Goal: Find specific page/section: Find specific page/section

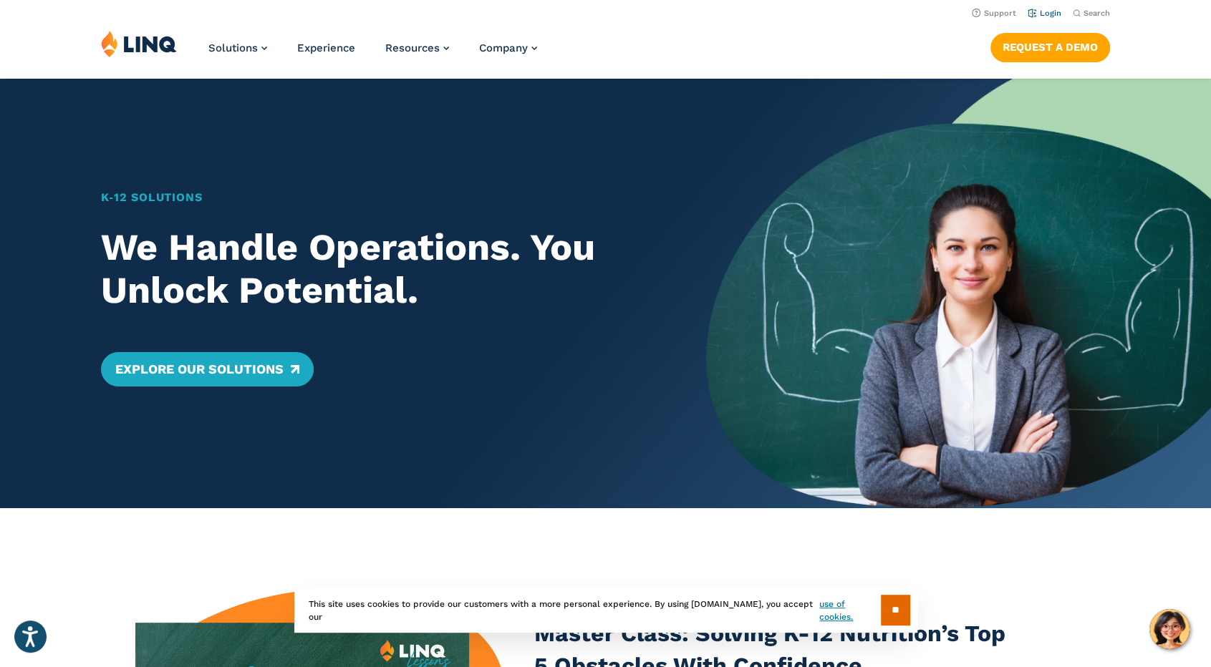
click at [1046, 13] on link "Login" at bounding box center [1044, 13] width 34 height 9
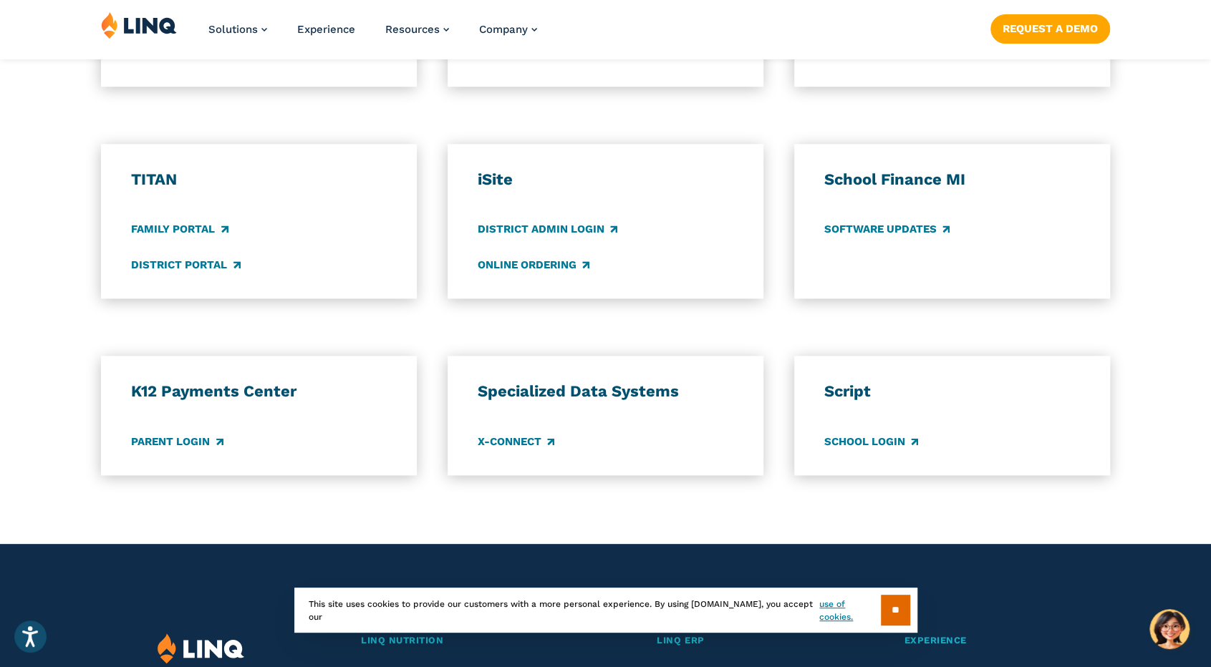
scroll to position [573, 0]
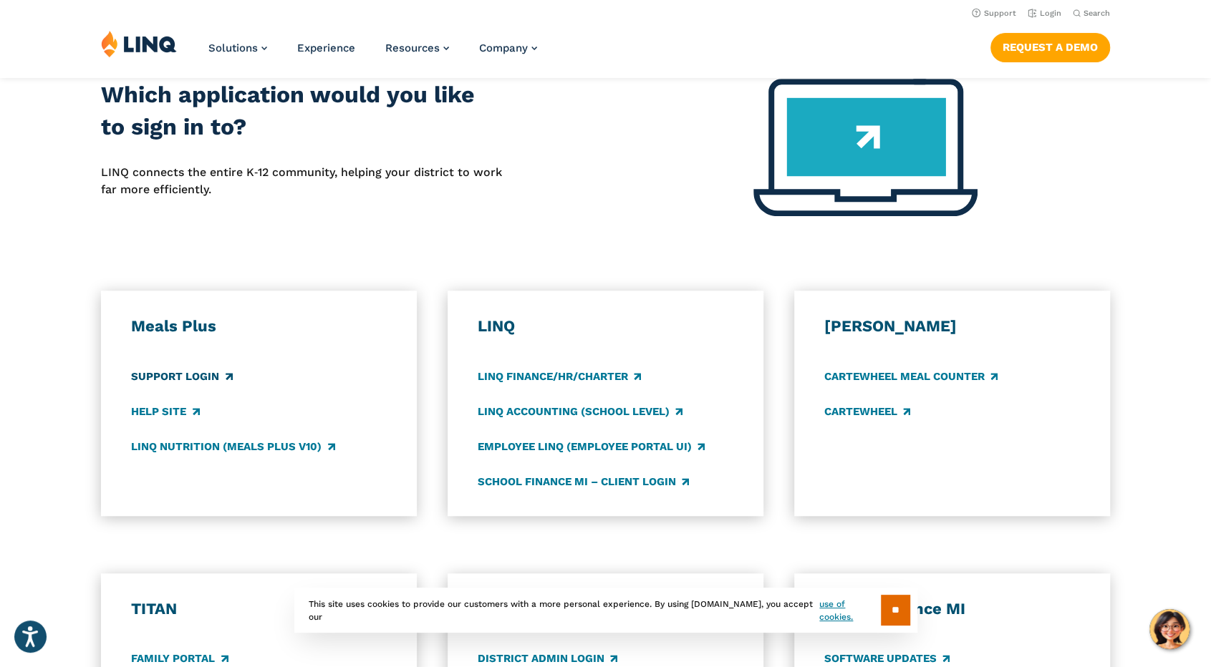
click at [155, 376] on link "Support Login" at bounding box center [181, 377] width 101 height 16
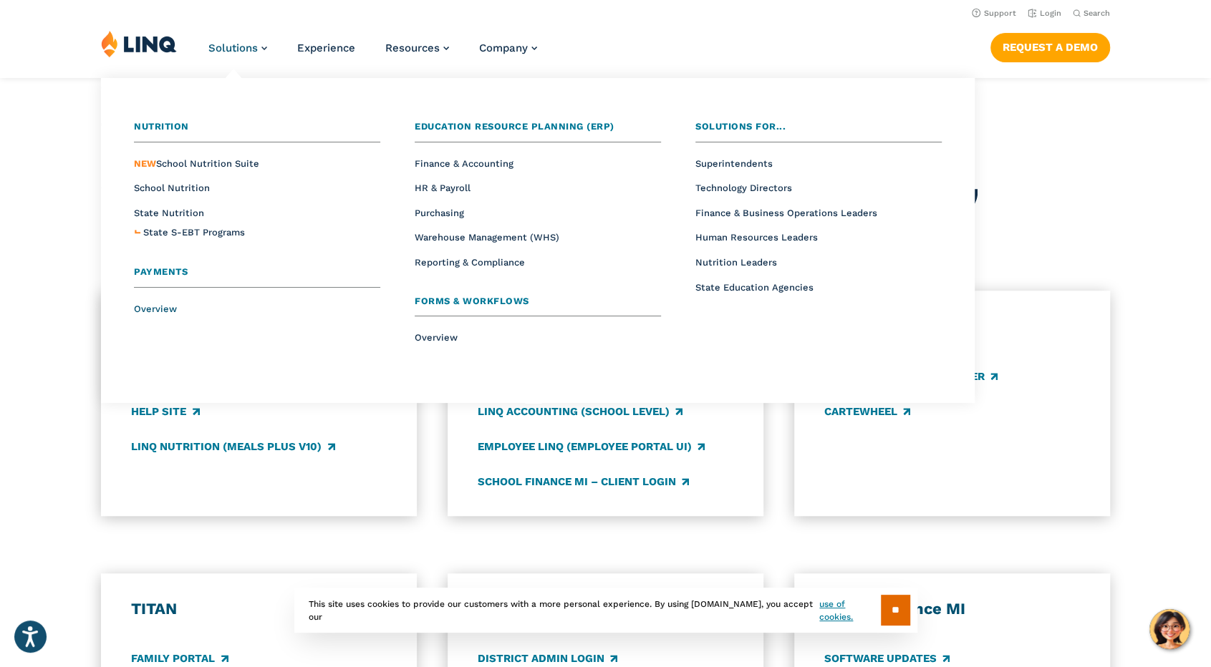
click at [153, 306] on span "Overview" at bounding box center [155, 309] width 43 height 11
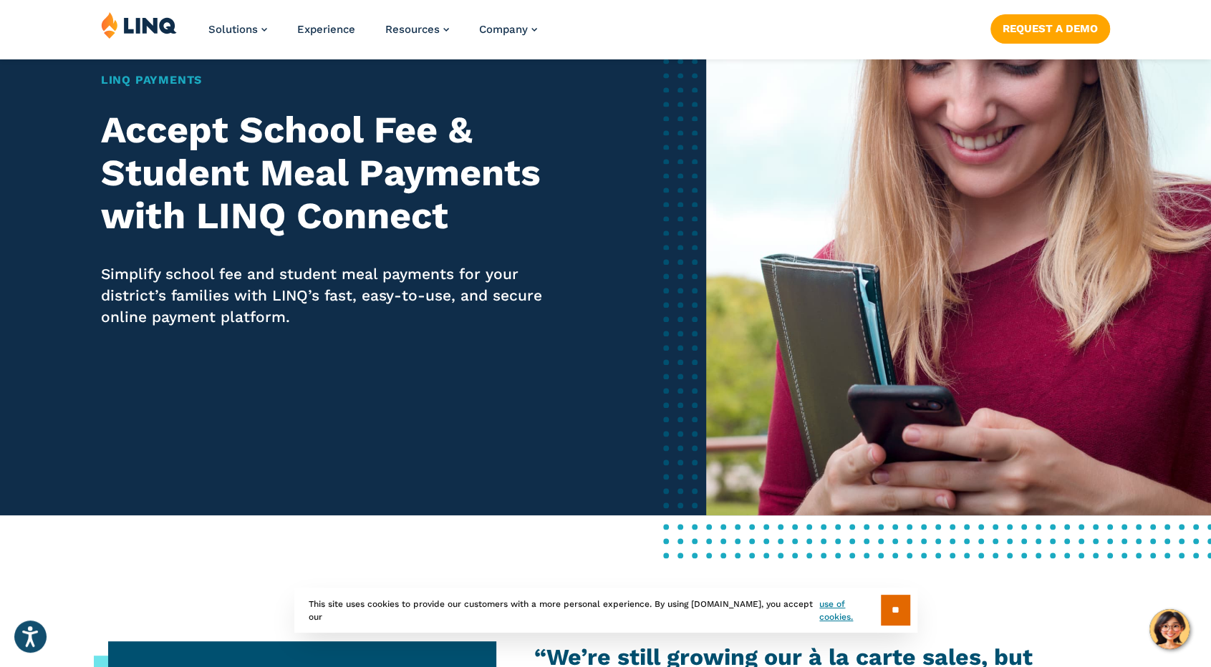
scroll to position [358, 0]
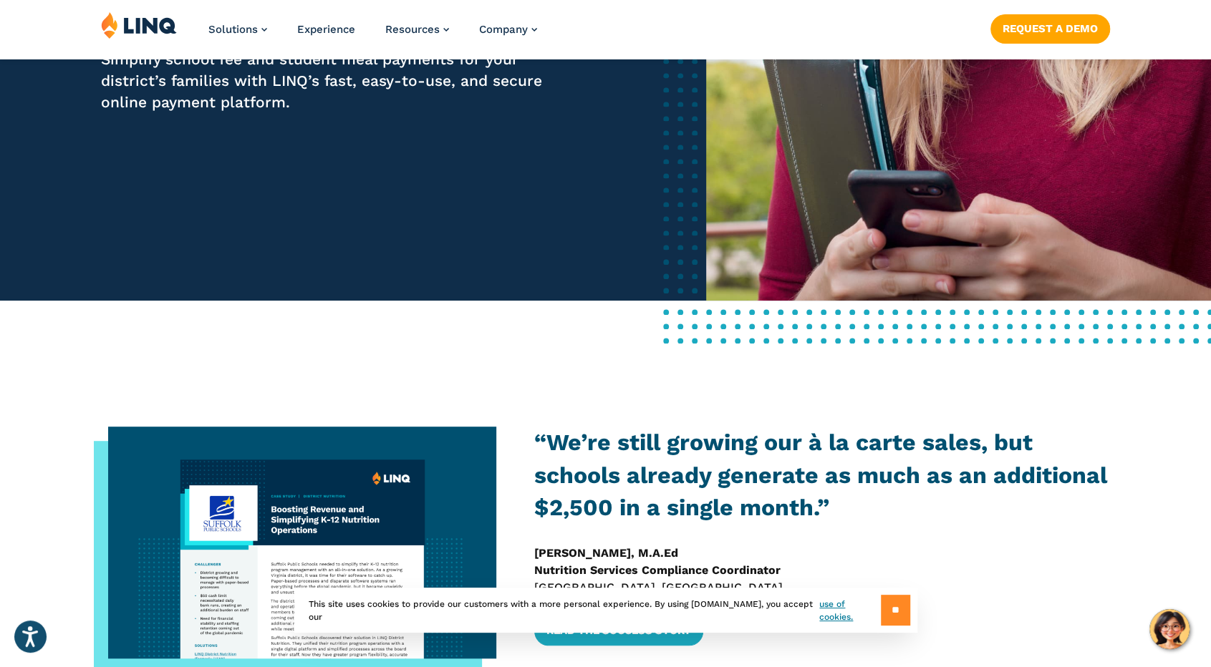
click at [888, 608] on input "**" at bounding box center [895, 610] width 29 height 31
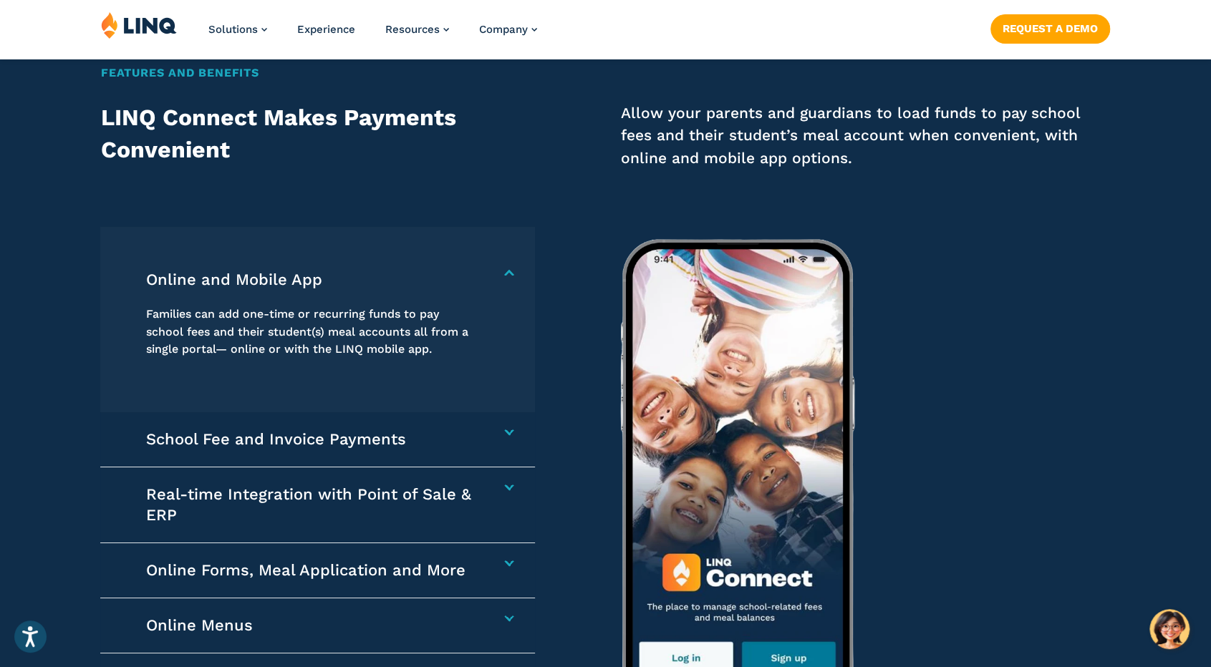
scroll to position [2219, 0]
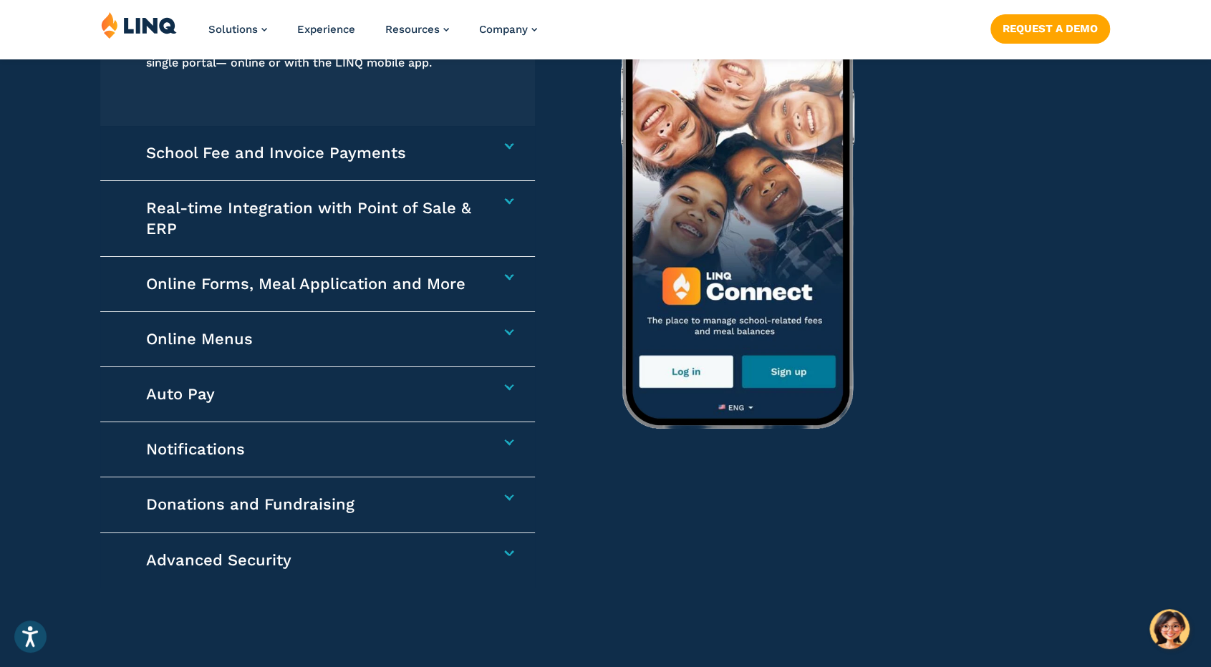
click at [307, 399] on h4 "Auto Pay" at bounding box center [310, 394] width 329 height 20
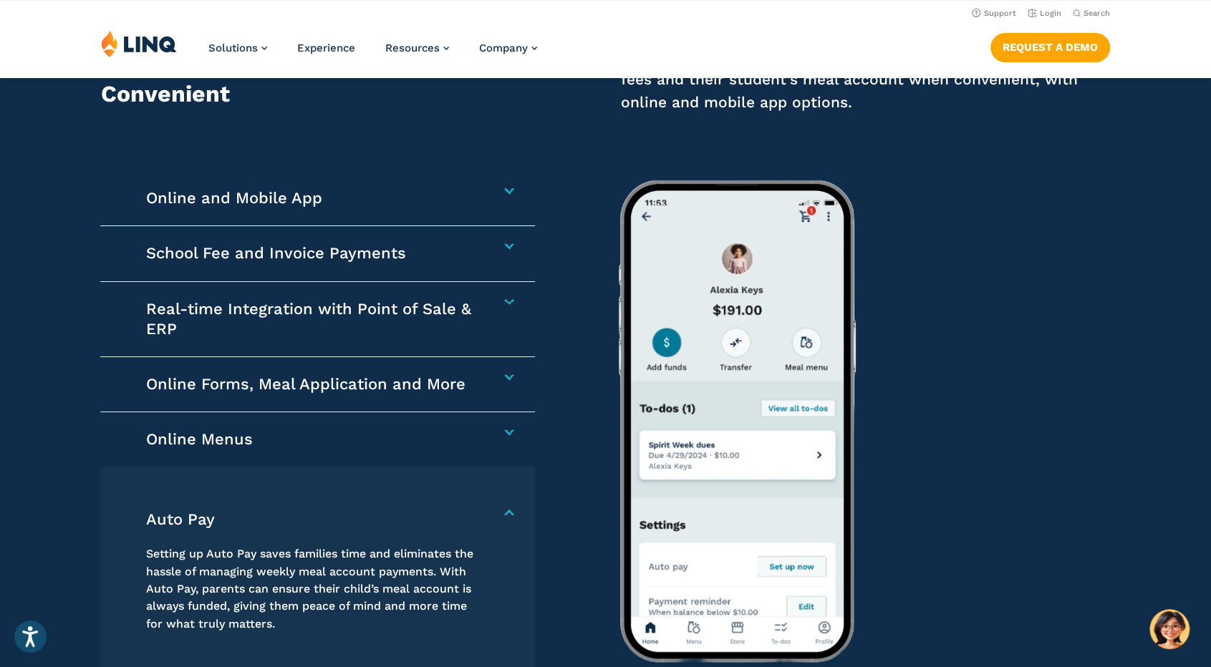
scroll to position [1917, 0]
